Goal: Task Accomplishment & Management: Manage account settings

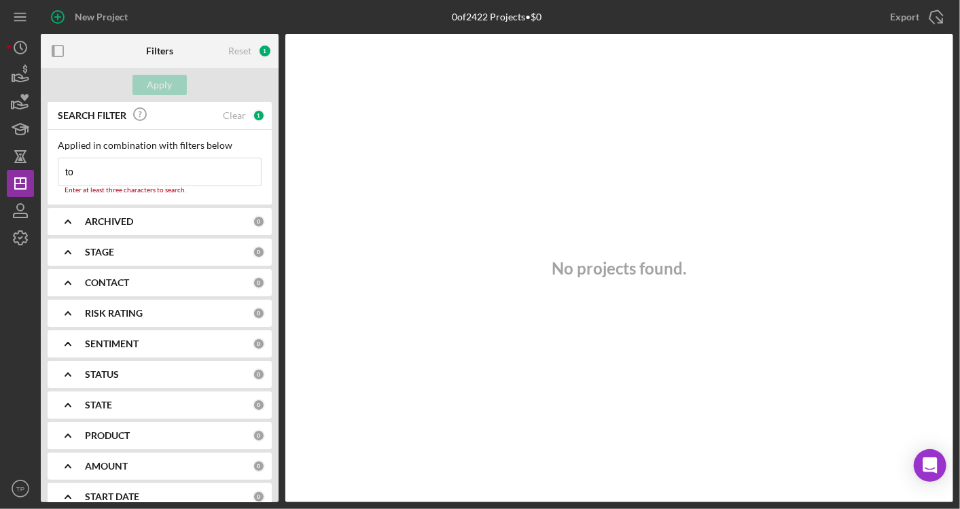
type input "t"
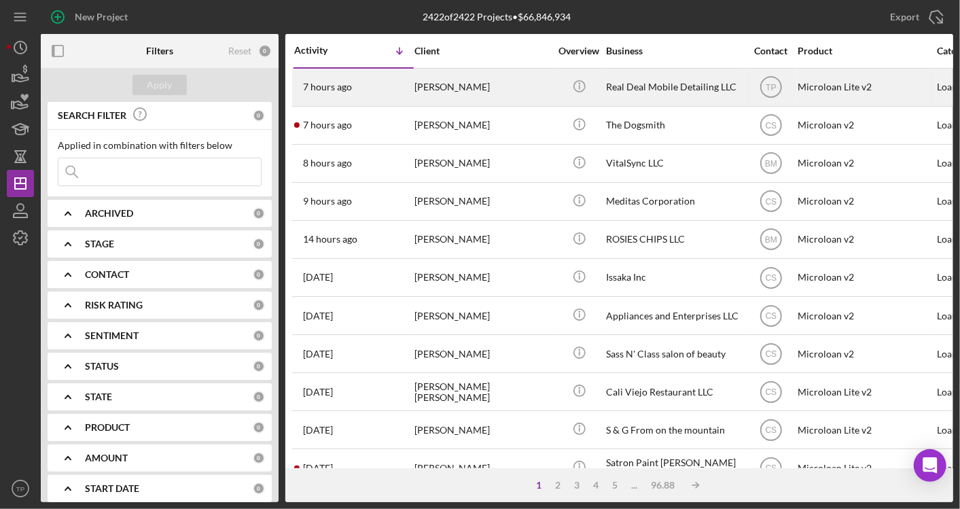
click at [456, 89] on div "[PERSON_NAME]" at bounding box center [483, 87] width 136 height 36
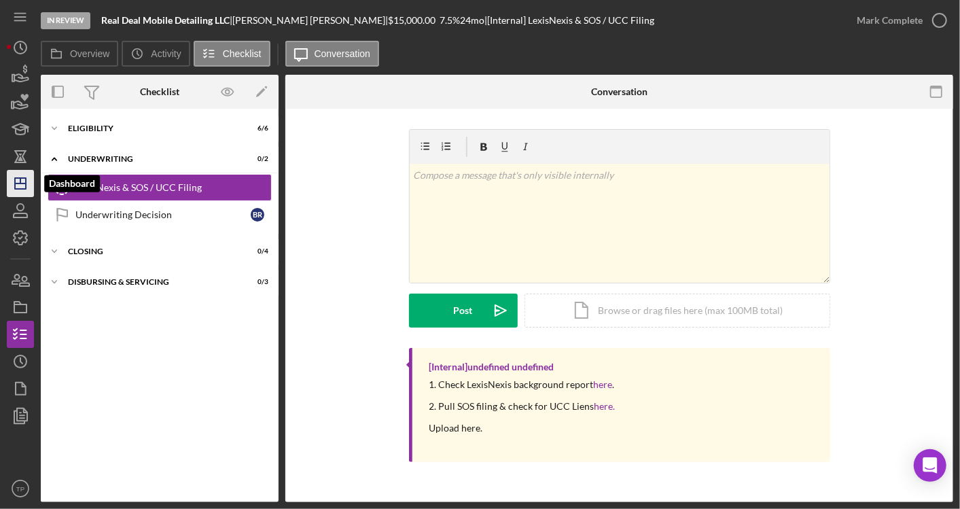
click at [19, 172] on icon "Icon/Dashboard" at bounding box center [20, 184] width 34 height 34
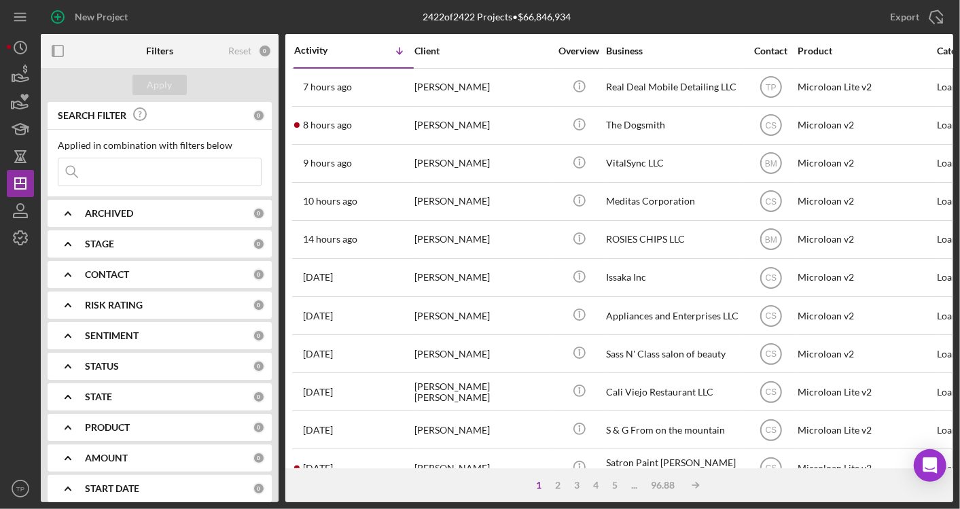
click at [203, 177] on input at bounding box center [159, 171] width 203 height 27
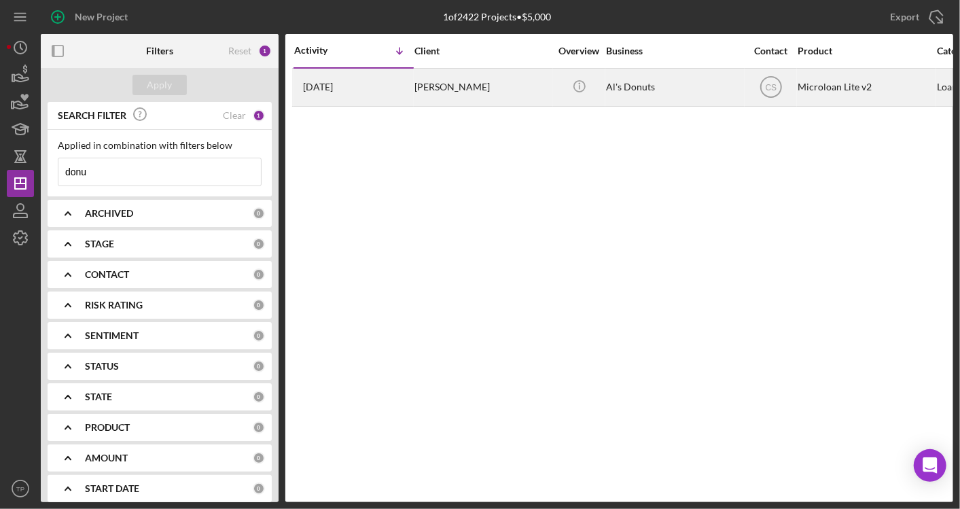
type input "donu"
click at [523, 89] on div "[PERSON_NAME]" at bounding box center [483, 87] width 136 height 36
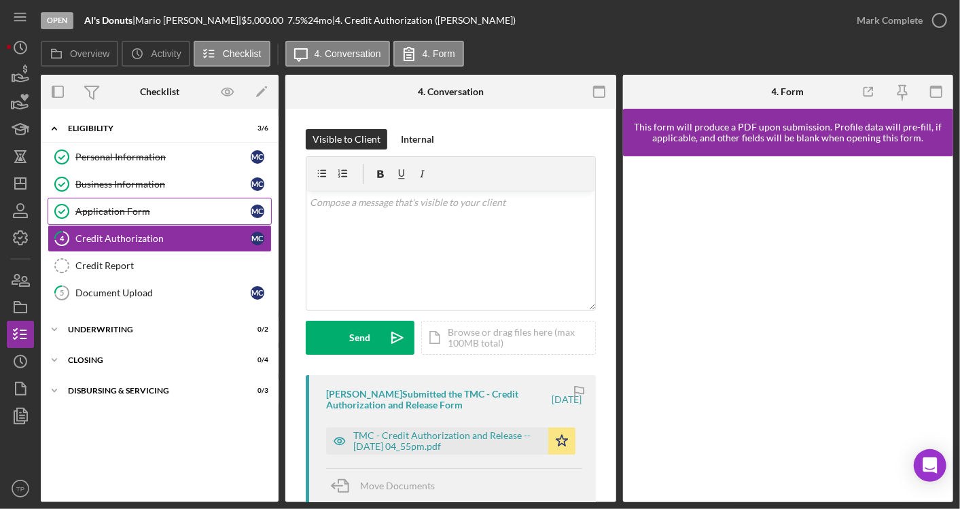
click at [145, 206] on div "Application Form" at bounding box center [162, 211] width 175 height 11
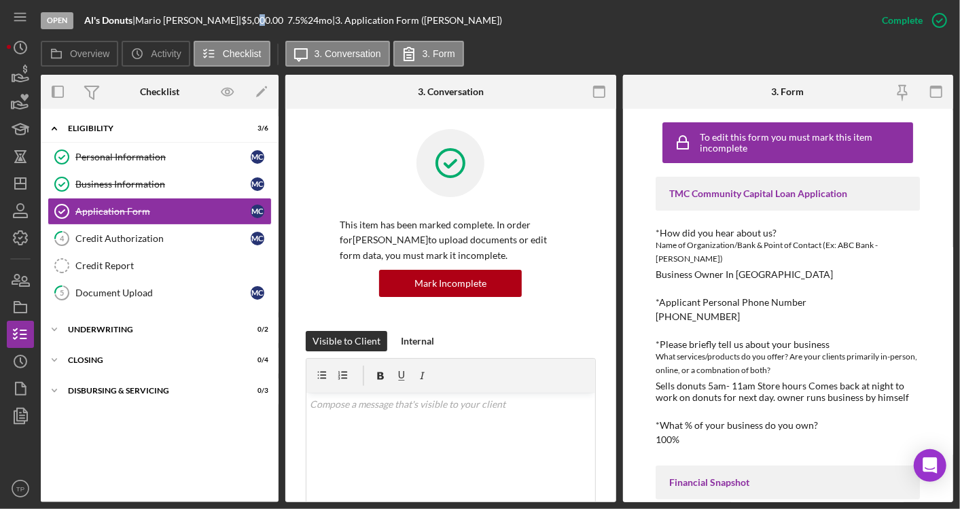
click at [230, 27] on div "Open Al's Donuts | [PERSON_NAME] | $5,000.00 7.5 % 24 mo | 3. Application Form …" at bounding box center [455, 20] width 828 height 41
click at [604, 89] on icon "button" at bounding box center [599, 92] width 31 height 31
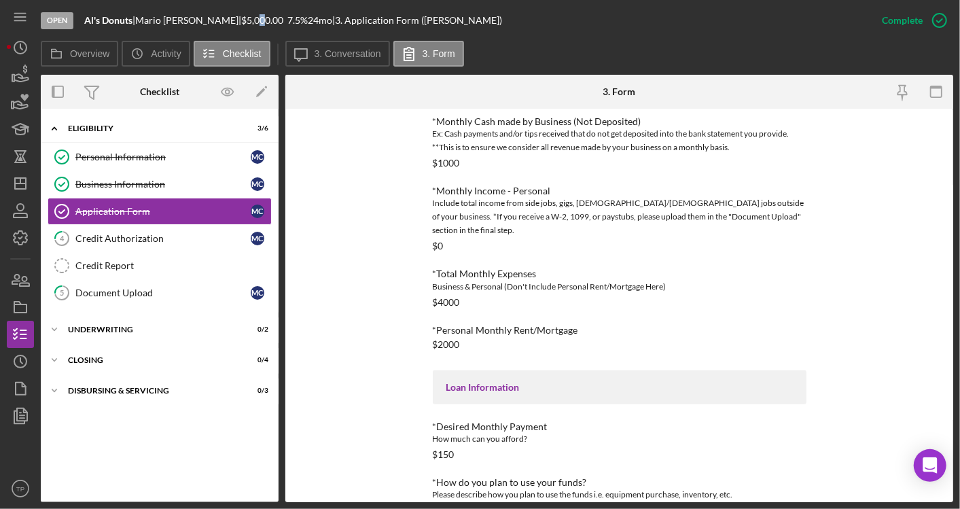
scroll to position [402, 0]
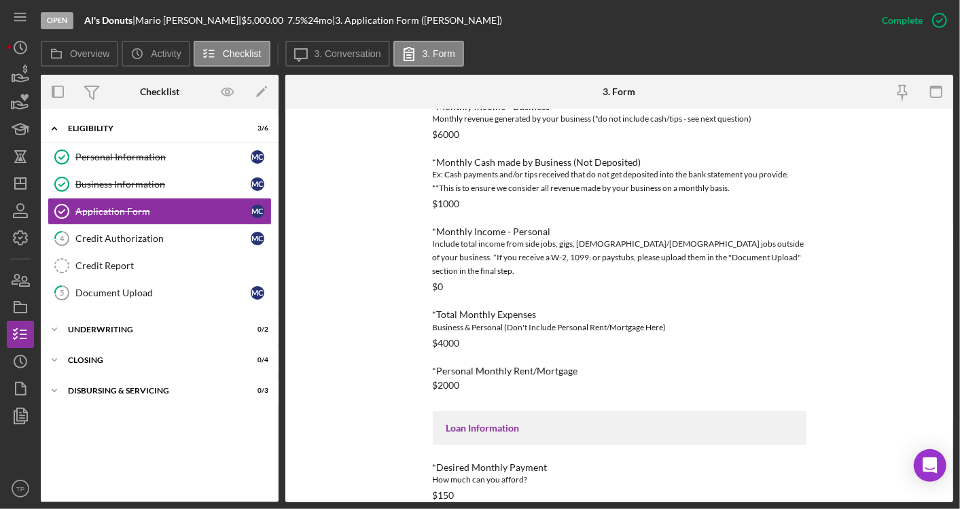
drag, startPoint x: 485, startPoint y: 198, endPoint x: 456, endPoint y: 200, distance: 29.3
click at [456, 200] on div "*Monthly Cash made by Business (Not Deposited) Ex: Cash payments and/or tips re…" at bounding box center [620, 183] width 374 height 52
click at [456, 200] on div "$1000" at bounding box center [446, 203] width 27 height 11
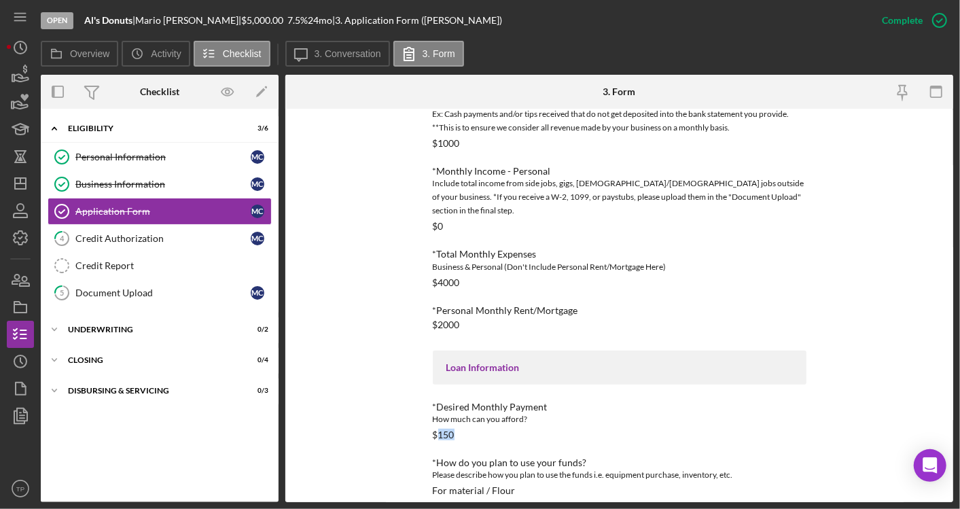
drag, startPoint x: 453, startPoint y: 419, endPoint x: 437, endPoint y: 417, distance: 16.4
click at [437, 417] on div "*Desired Monthly Payment How much can you afford? $150" at bounding box center [620, 421] width 374 height 39
drag, startPoint x: 437, startPoint y: 417, endPoint x: 488, endPoint y: 411, distance: 51.3
click at [488, 411] on div "*Desired Monthly Payment How much can you afford? $150" at bounding box center [620, 421] width 374 height 39
drag, startPoint x: 488, startPoint y: 411, endPoint x: 487, endPoint y: 418, distance: 6.8
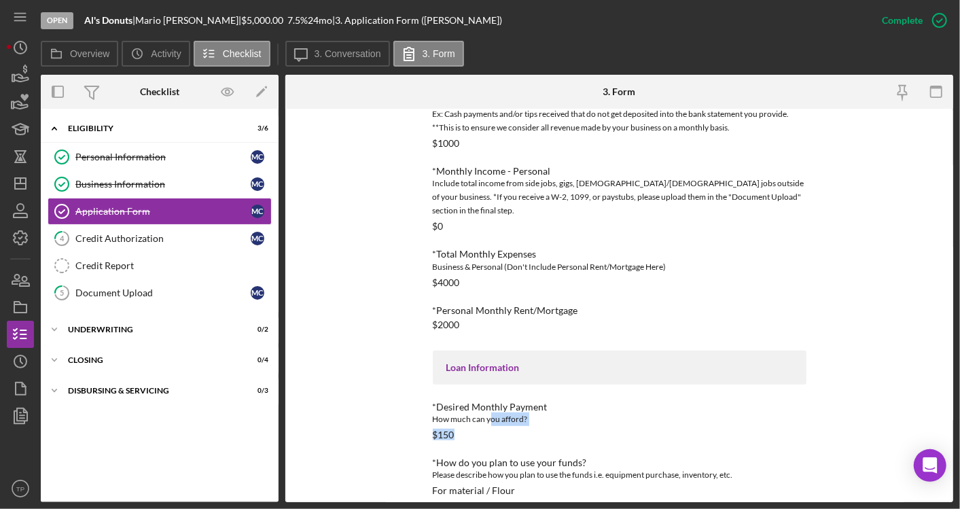
click at [487, 418] on div "*Desired Monthly Payment How much can you afford? $150" at bounding box center [620, 421] width 374 height 39
click at [464, 420] on div "*Desired Monthly Payment How much can you afford? $150" at bounding box center [620, 421] width 374 height 39
click at [226, 254] on link "Credit Report Credit Report" at bounding box center [160, 265] width 224 height 27
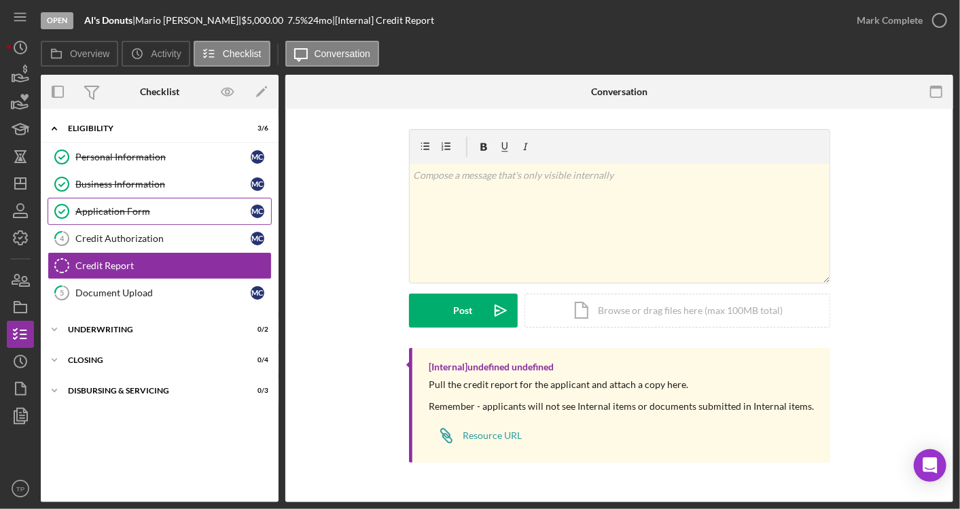
click at [218, 215] on link "Application Form Application Form M C" at bounding box center [160, 211] width 224 height 27
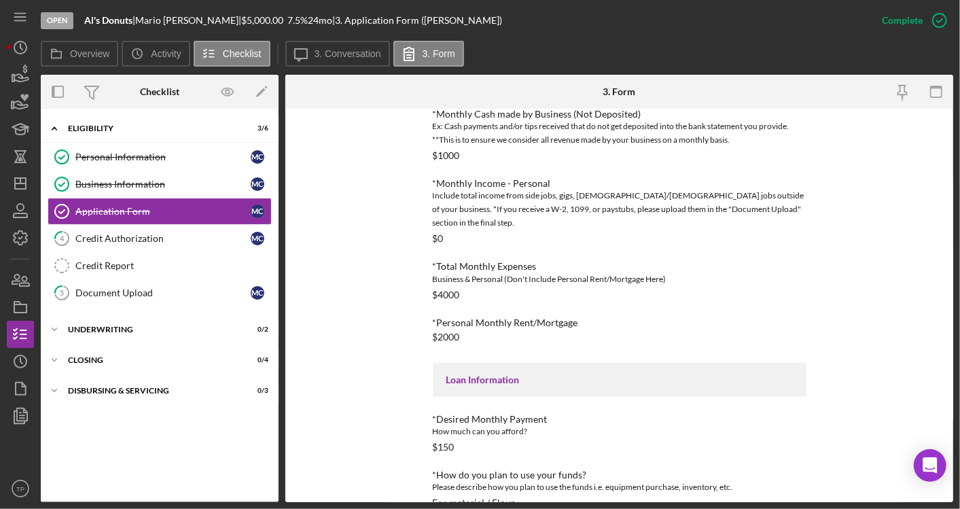
scroll to position [462, 0]
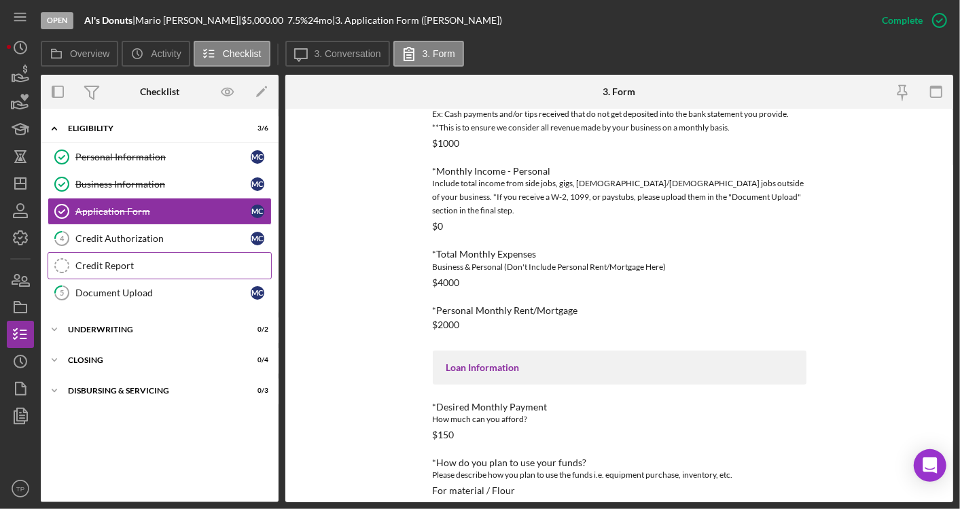
click at [147, 270] on link "Credit Report Credit Report" at bounding box center [160, 265] width 224 height 27
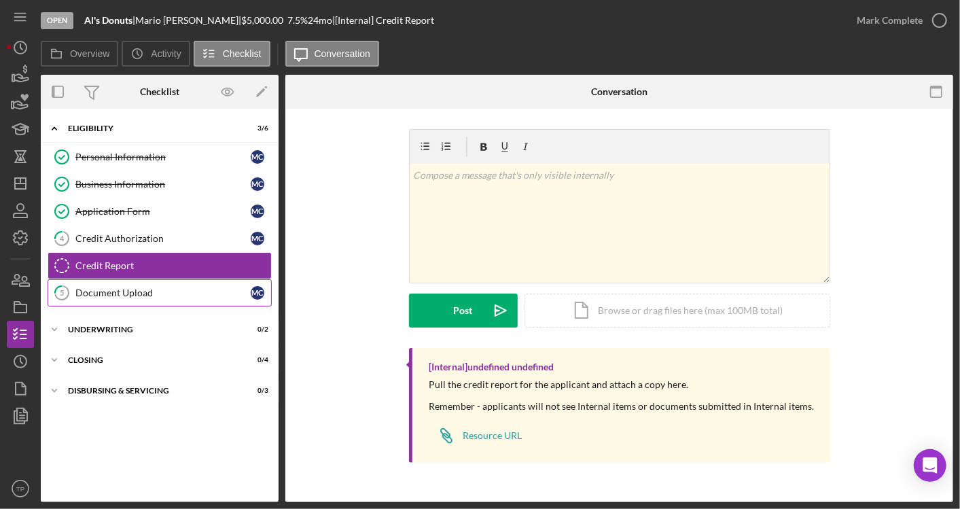
click at [207, 287] on div "Document Upload" at bounding box center [162, 292] width 175 height 11
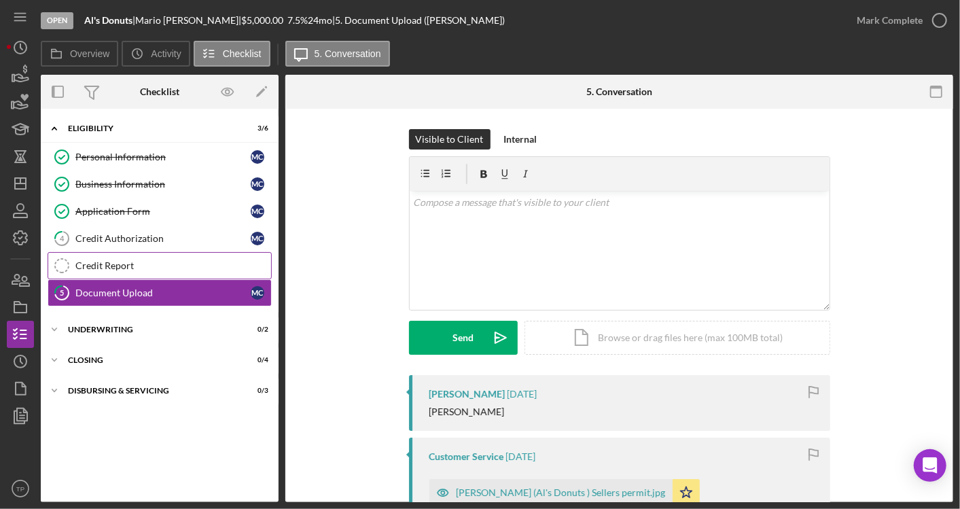
click at [178, 260] on div "Credit Report" at bounding box center [173, 265] width 196 height 11
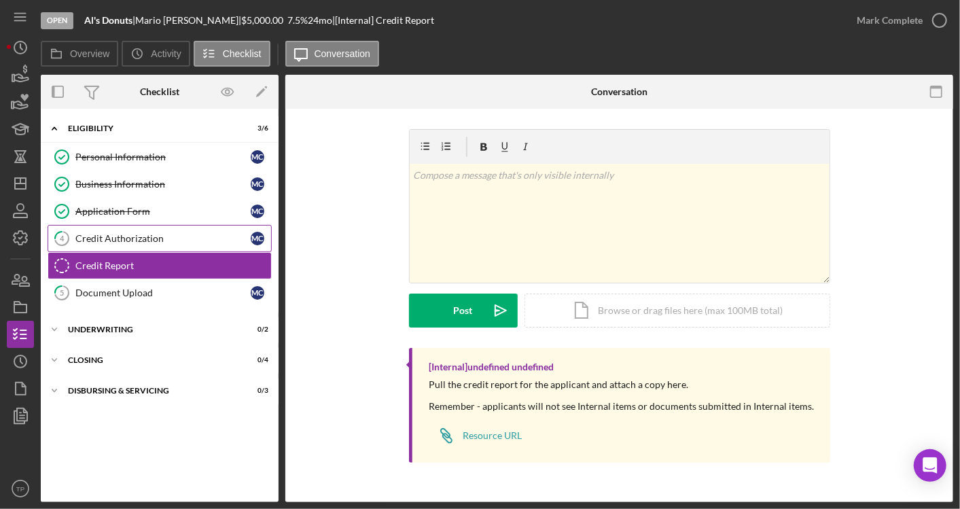
click at [150, 239] on div "Credit Authorization" at bounding box center [162, 238] width 175 height 11
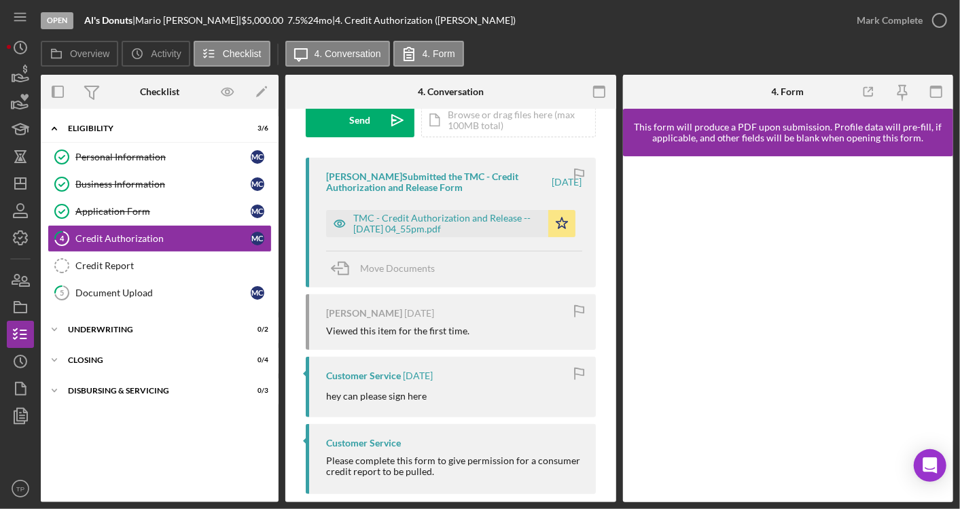
scroll to position [235, 0]
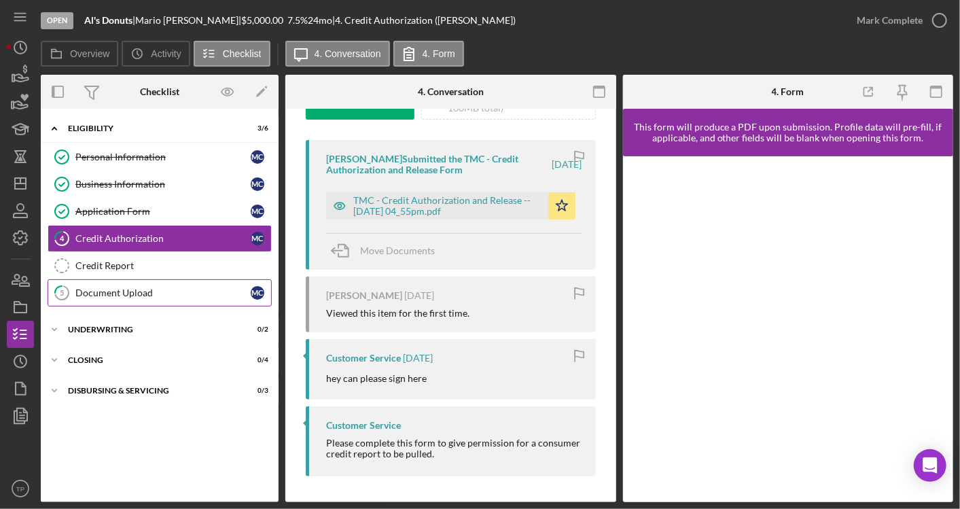
click at [125, 288] on div "Document Upload" at bounding box center [162, 292] width 175 height 11
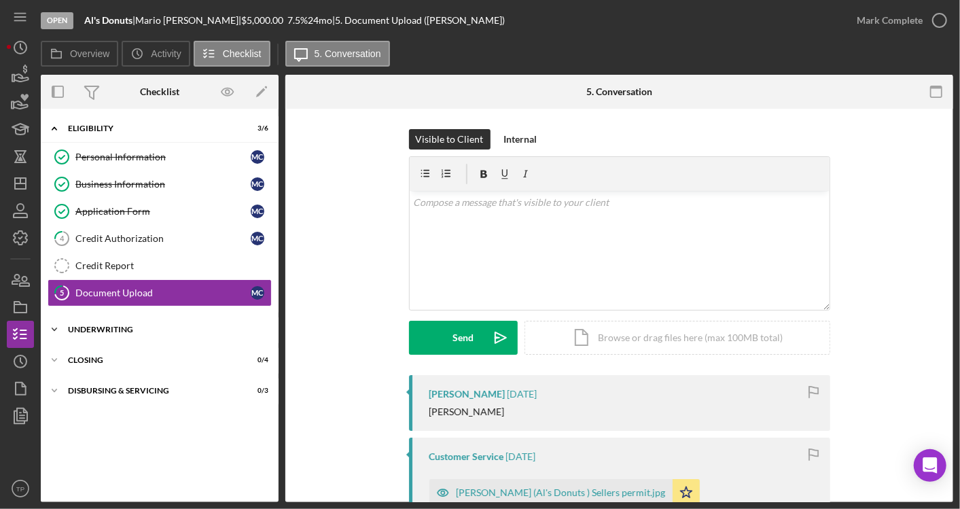
click at [188, 328] on div "Underwriting" at bounding box center [165, 330] width 194 height 8
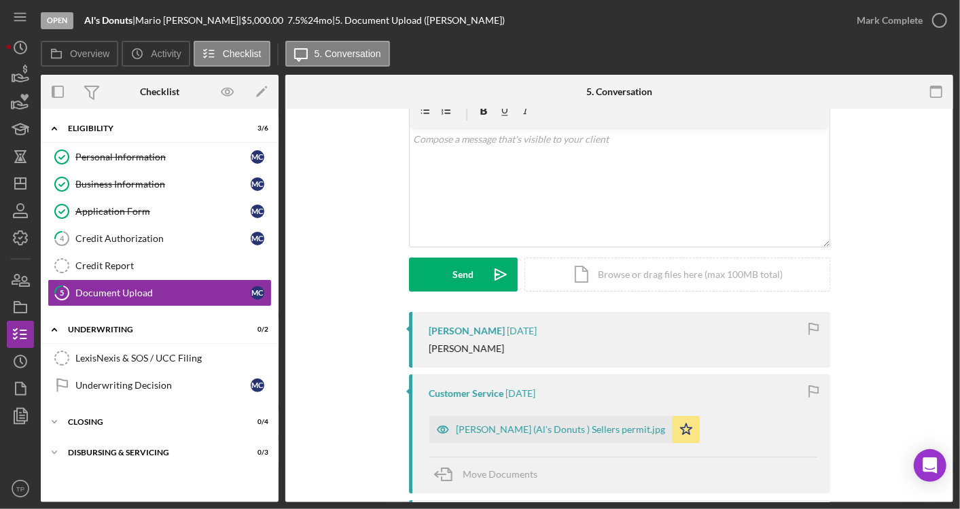
scroll to position [71, 0]
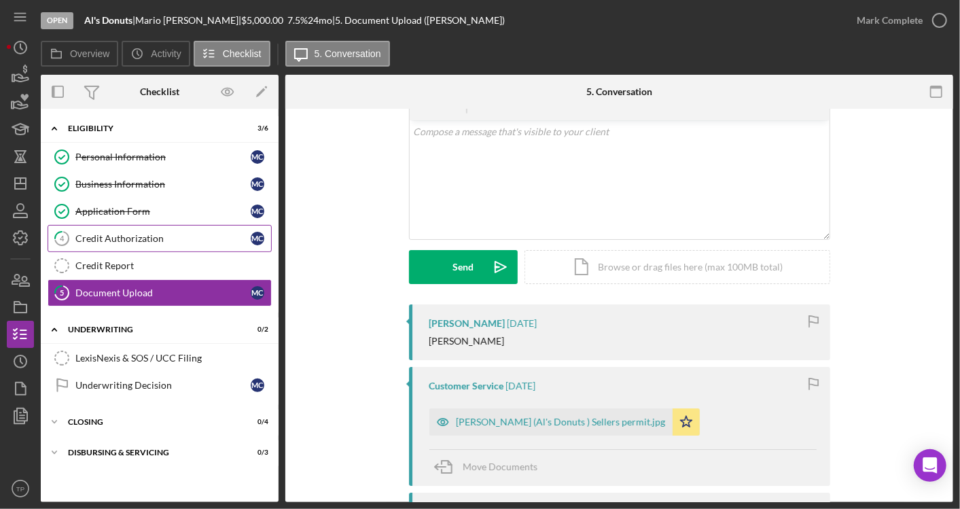
click at [204, 229] on link "4 Credit Authorization M C" at bounding box center [160, 238] width 224 height 27
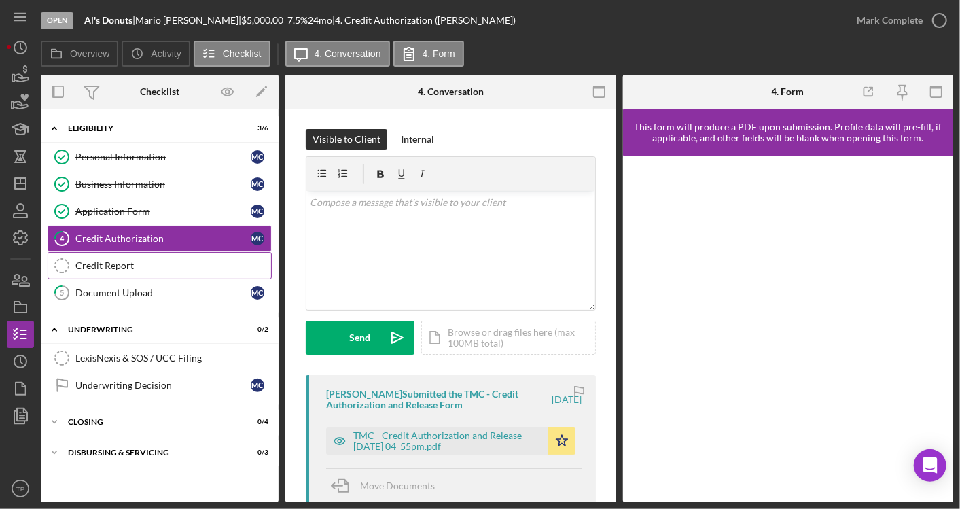
click at [208, 260] on div "Credit Report" at bounding box center [173, 265] width 196 height 11
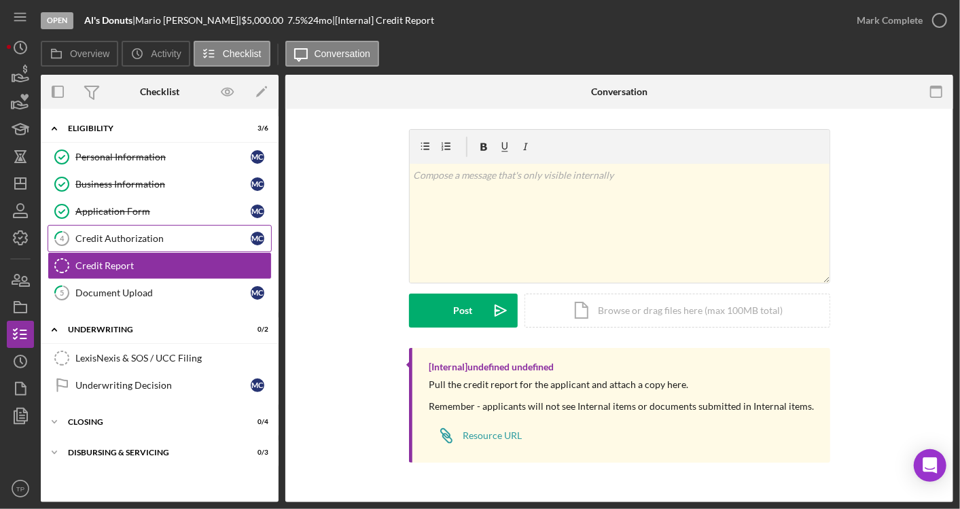
click at [142, 245] on link "4 Credit Authorization M C" at bounding box center [160, 238] width 224 height 27
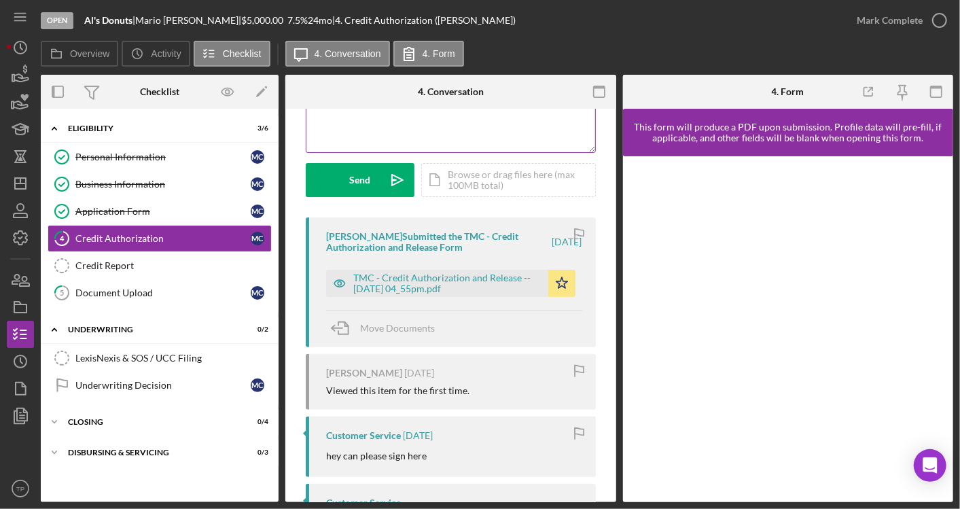
scroll to position [235, 0]
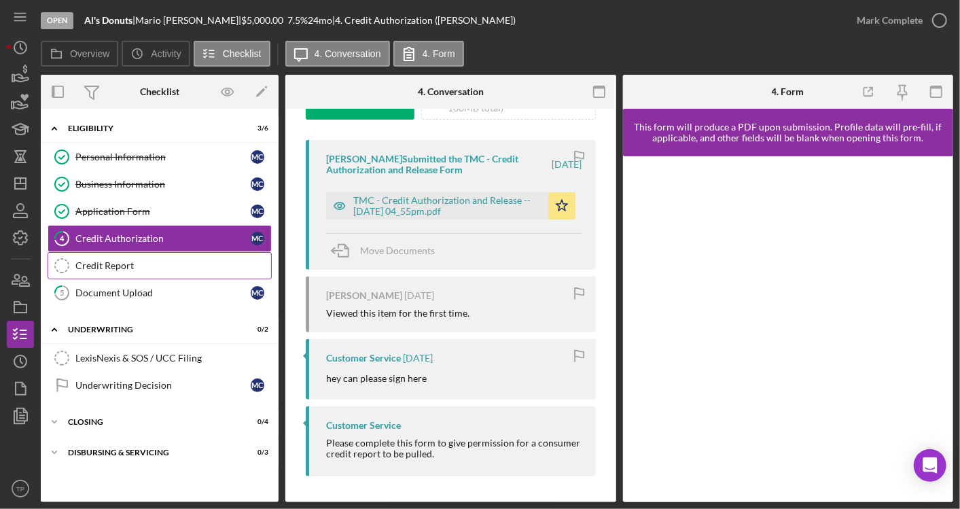
click at [153, 252] on link "Credit Report Credit Report" at bounding box center [160, 265] width 224 height 27
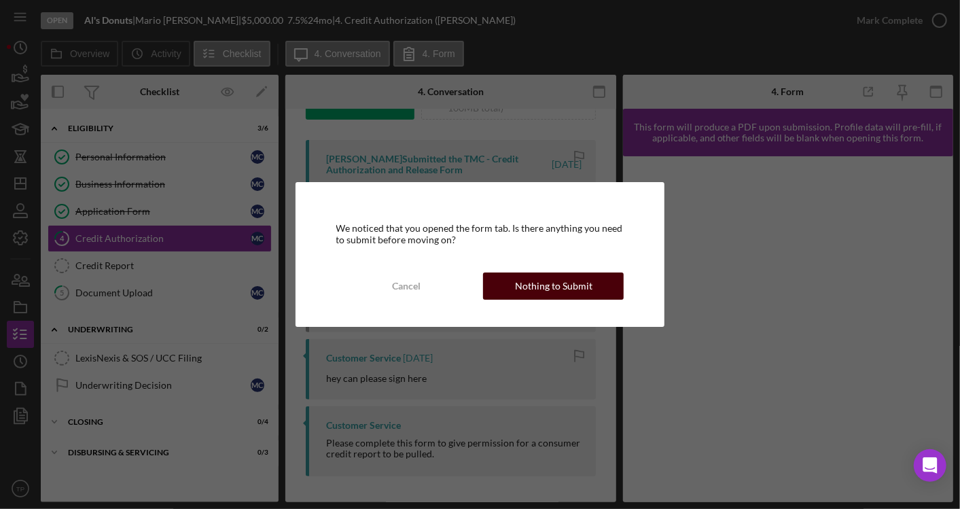
click at [590, 294] on button "Nothing to Submit" at bounding box center [553, 286] width 141 height 27
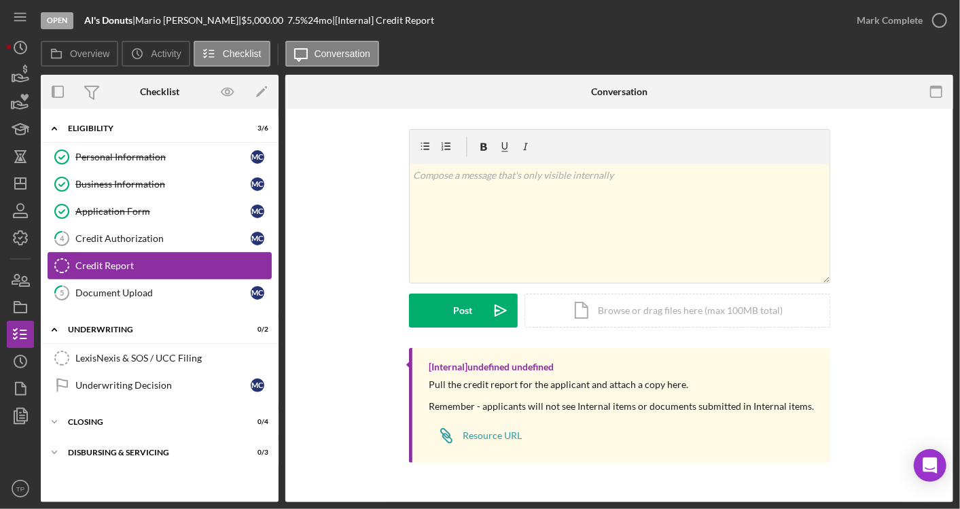
click at [135, 273] on link "Credit Report Credit Report" at bounding box center [160, 265] width 224 height 27
click at [124, 290] on div "Document Upload" at bounding box center [162, 292] width 175 height 11
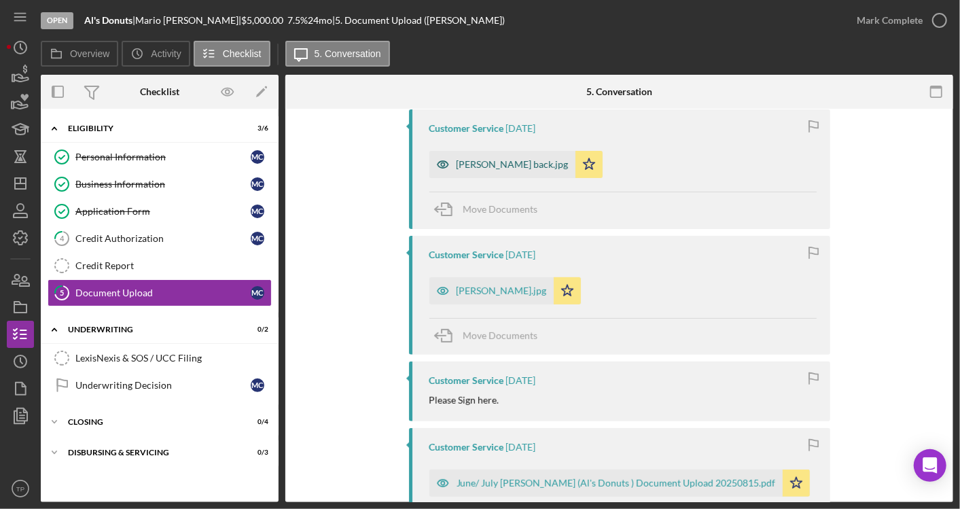
scroll to position [464, 0]
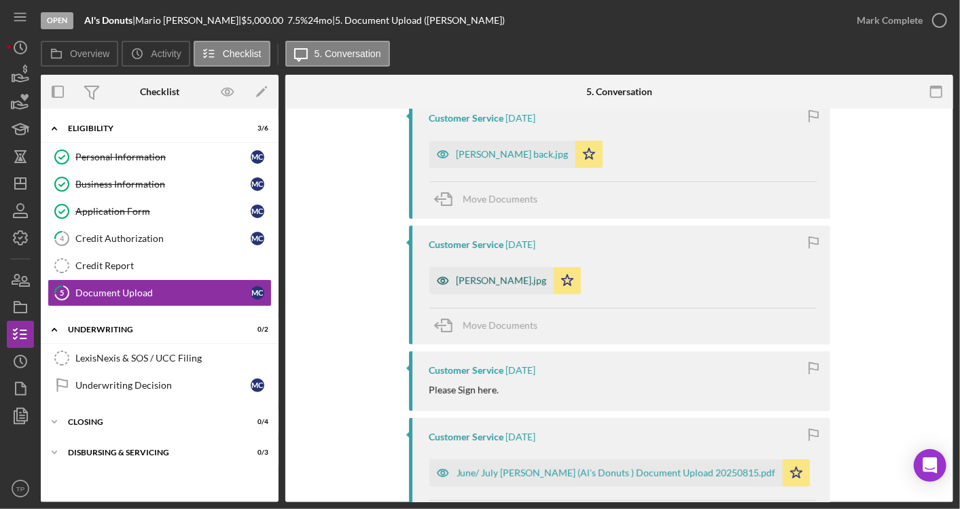
click at [512, 268] on div "[PERSON_NAME].jpg" at bounding box center [492, 280] width 124 height 27
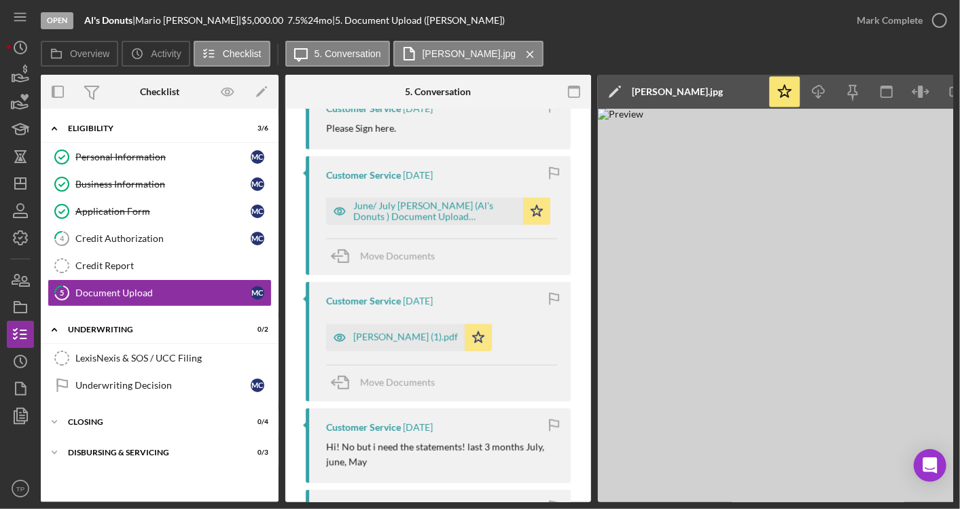
scroll to position [727, 0]
click at [434, 205] on div "June/ July [PERSON_NAME] (Al's Donuts ) Document Upload 20250815.pdf" at bounding box center [434, 210] width 163 height 22
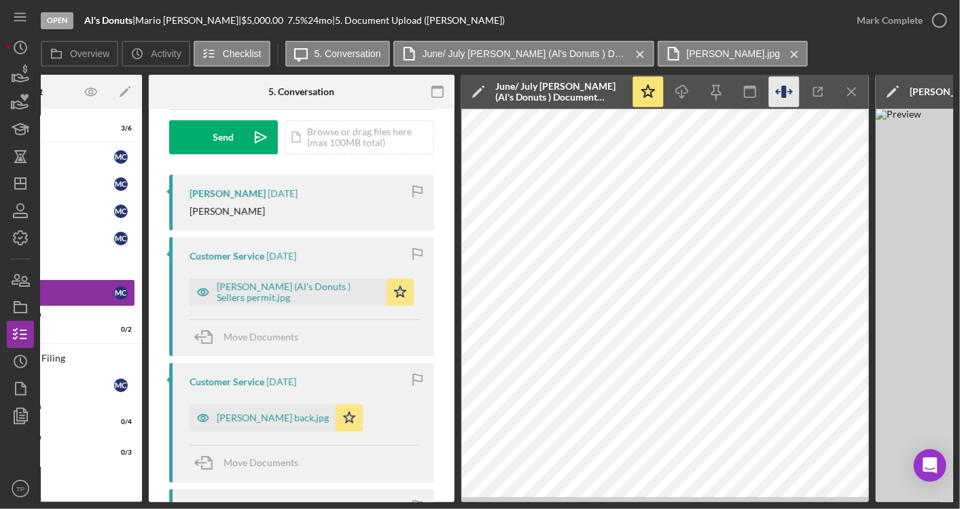
scroll to position [0, 160]
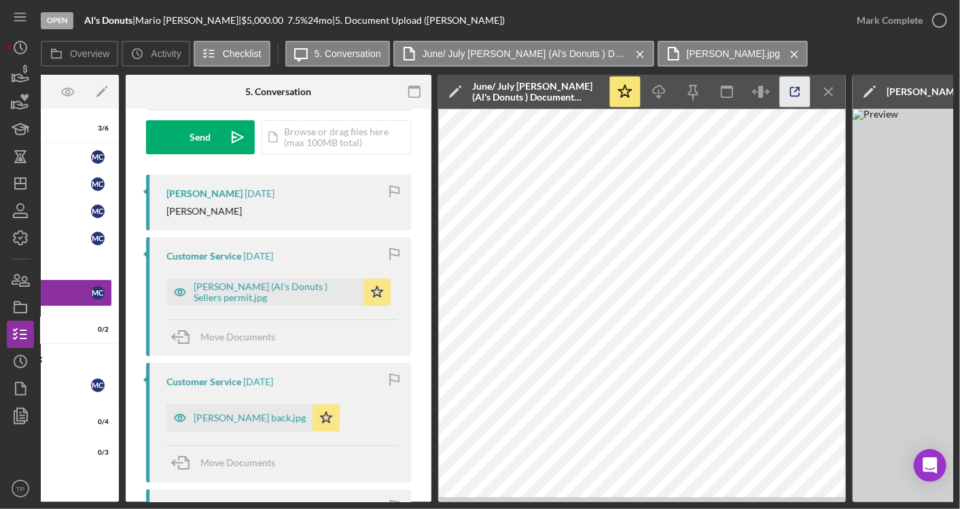
click at [790, 99] on icon "button" at bounding box center [795, 92] width 31 height 31
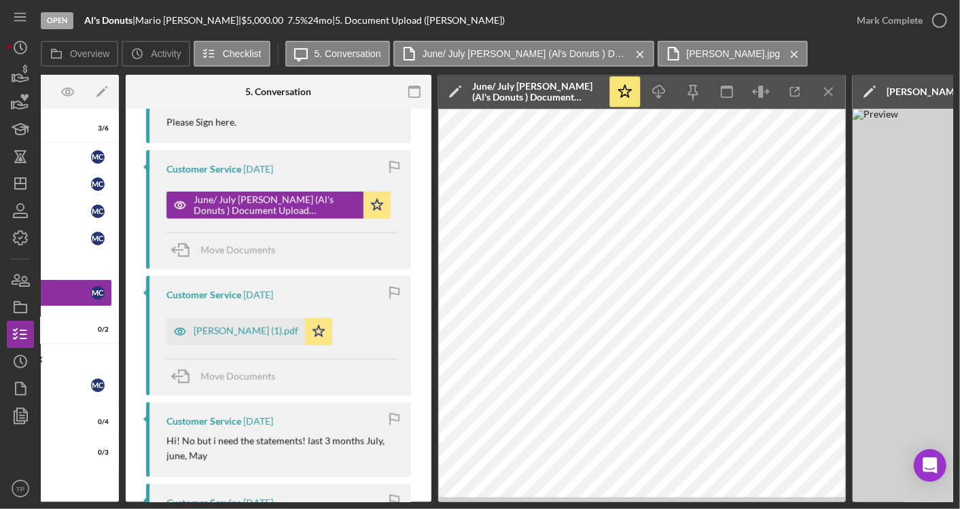
scroll to position [729, 0]
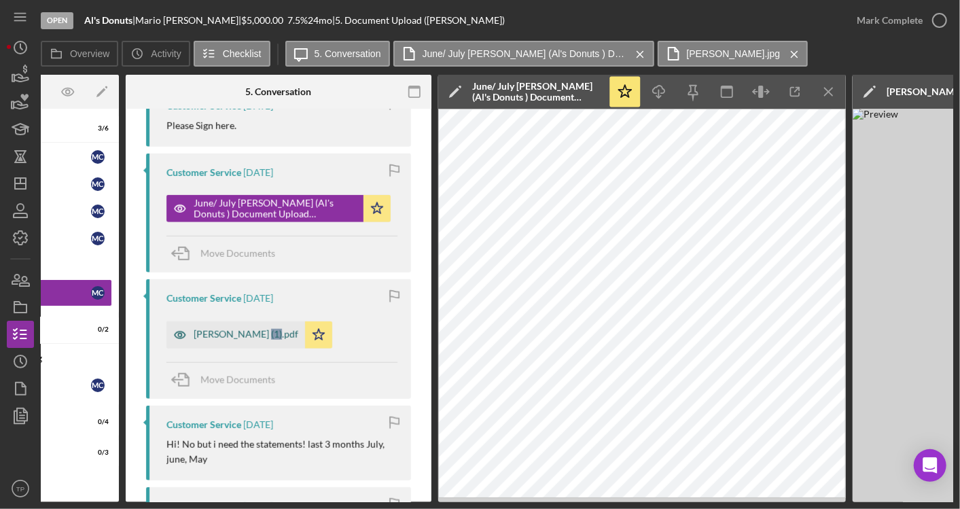
drag, startPoint x: 266, startPoint y: 313, endPoint x: 248, endPoint y: 328, distance: 23.1
click at [248, 328] on div "[PERSON_NAME] (1).pdf Icon/Star" at bounding box center [253, 332] width 173 height 34
click at [248, 329] on div "[PERSON_NAME] (1).pdf" at bounding box center [246, 334] width 105 height 11
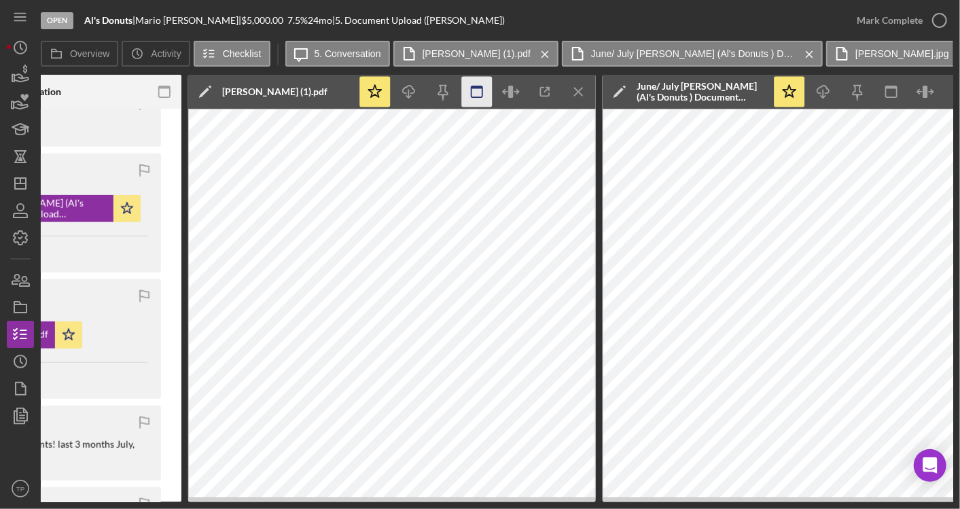
scroll to position [0, 395]
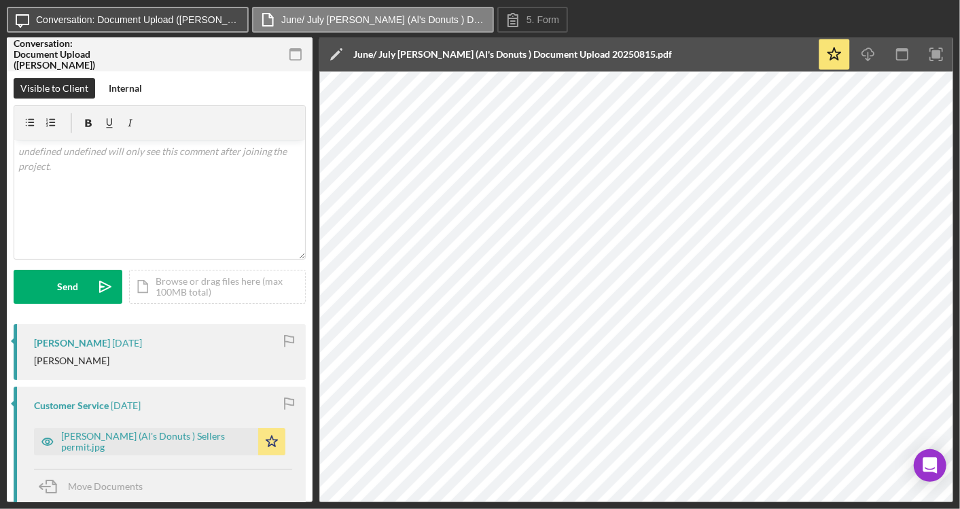
click at [182, 9] on button "Icon/Message Conversation: Document Upload (Mario C.)" at bounding box center [128, 20] width 242 height 26
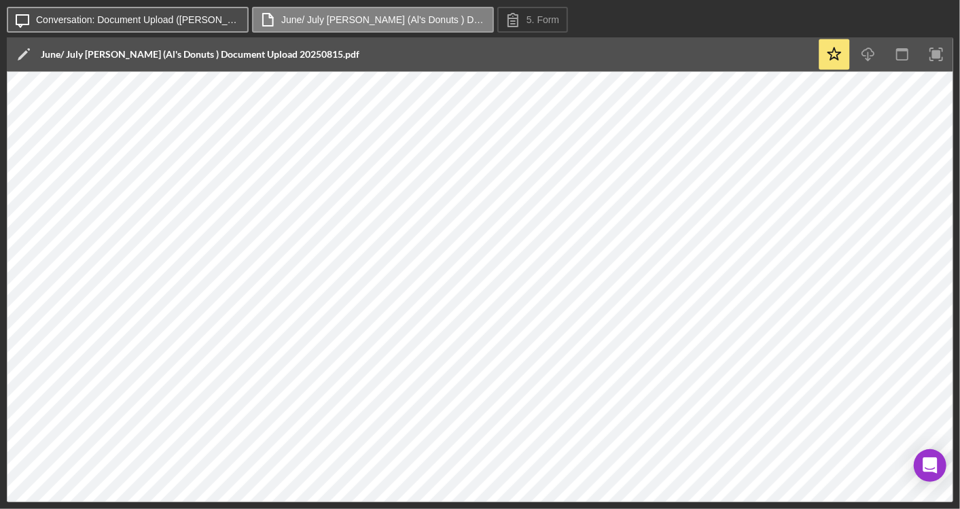
click at [194, 13] on button "Icon/Message Conversation: Document Upload (Mario C.)" at bounding box center [128, 20] width 242 height 26
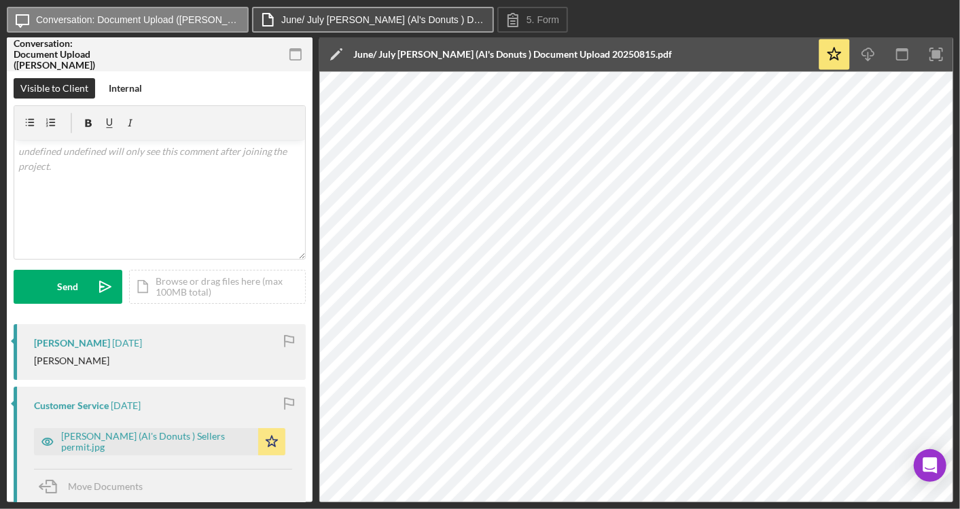
click at [300, 18] on label "June/ July [PERSON_NAME] (Al's Donuts ) Document Upload 20250815.pdf" at bounding box center [383, 19] width 204 height 11
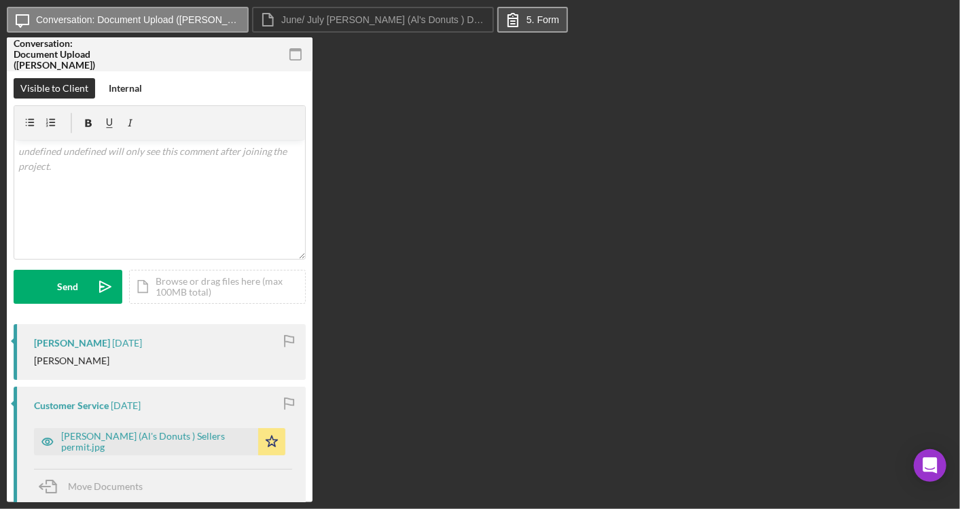
click at [511, 10] on button "5. Form" at bounding box center [533, 20] width 71 height 26
